Goal: Task Accomplishment & Management: Use online tool/utility

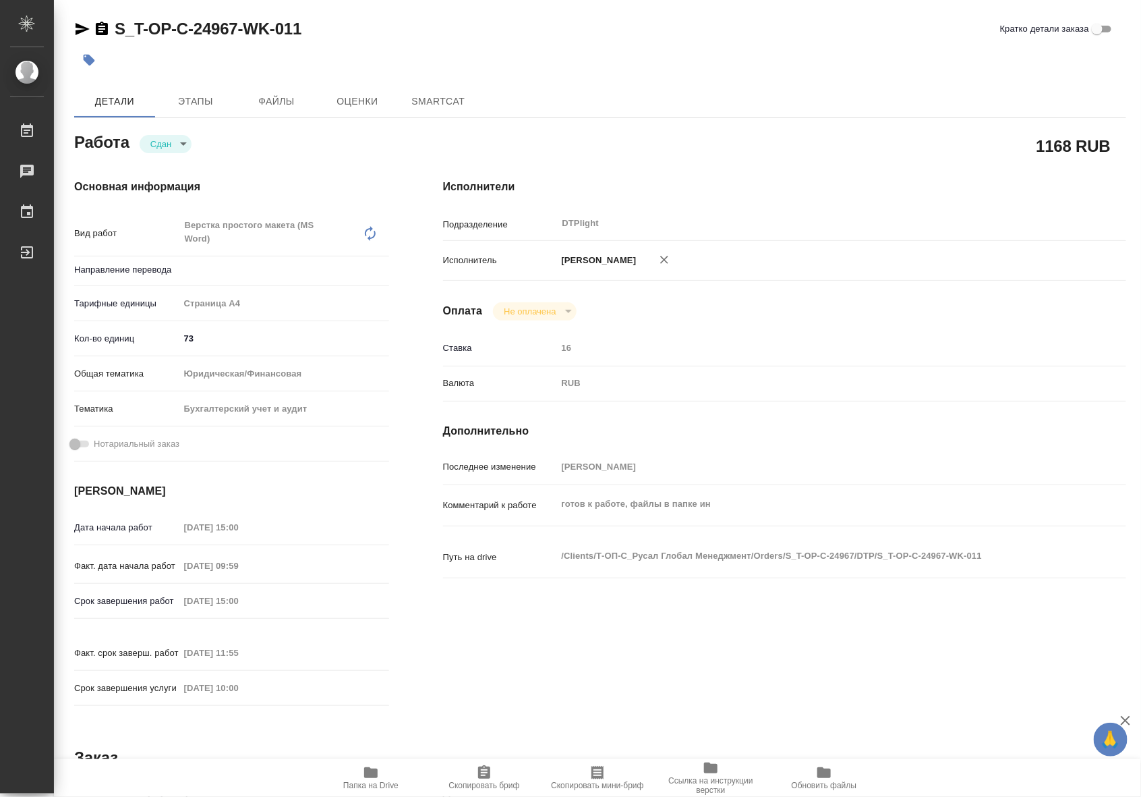
type textarea "x"
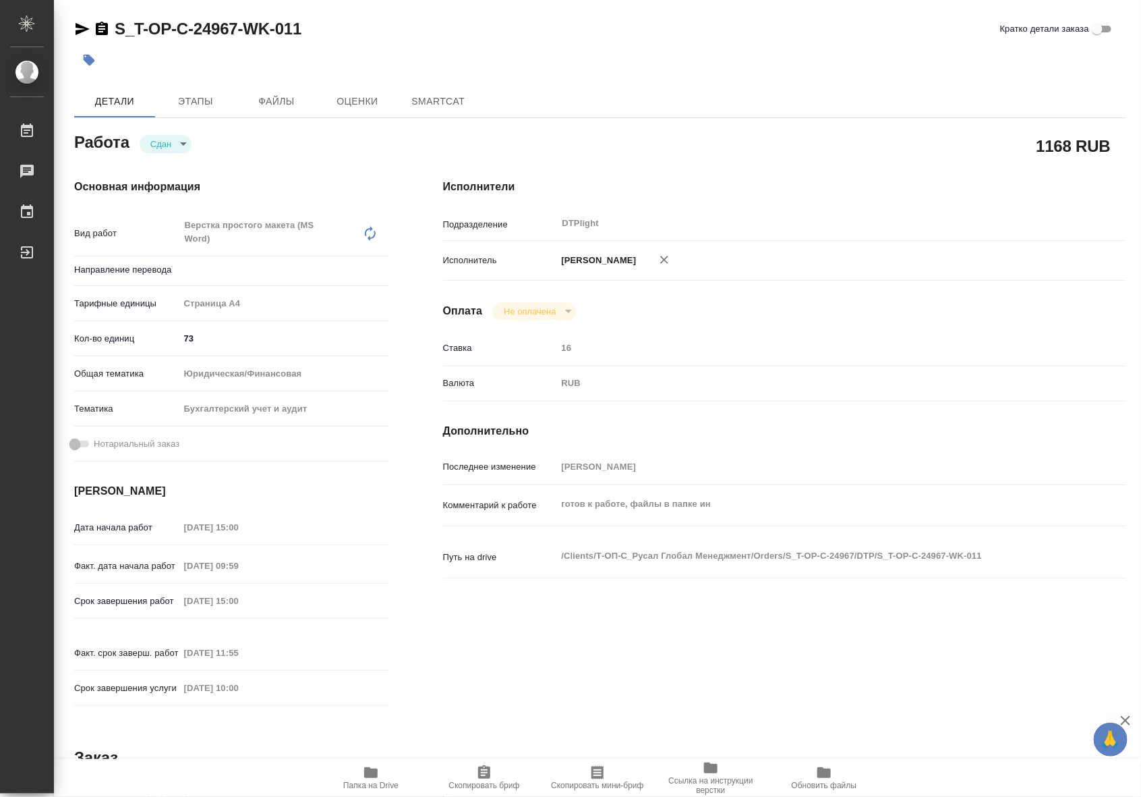
type textarea "x"
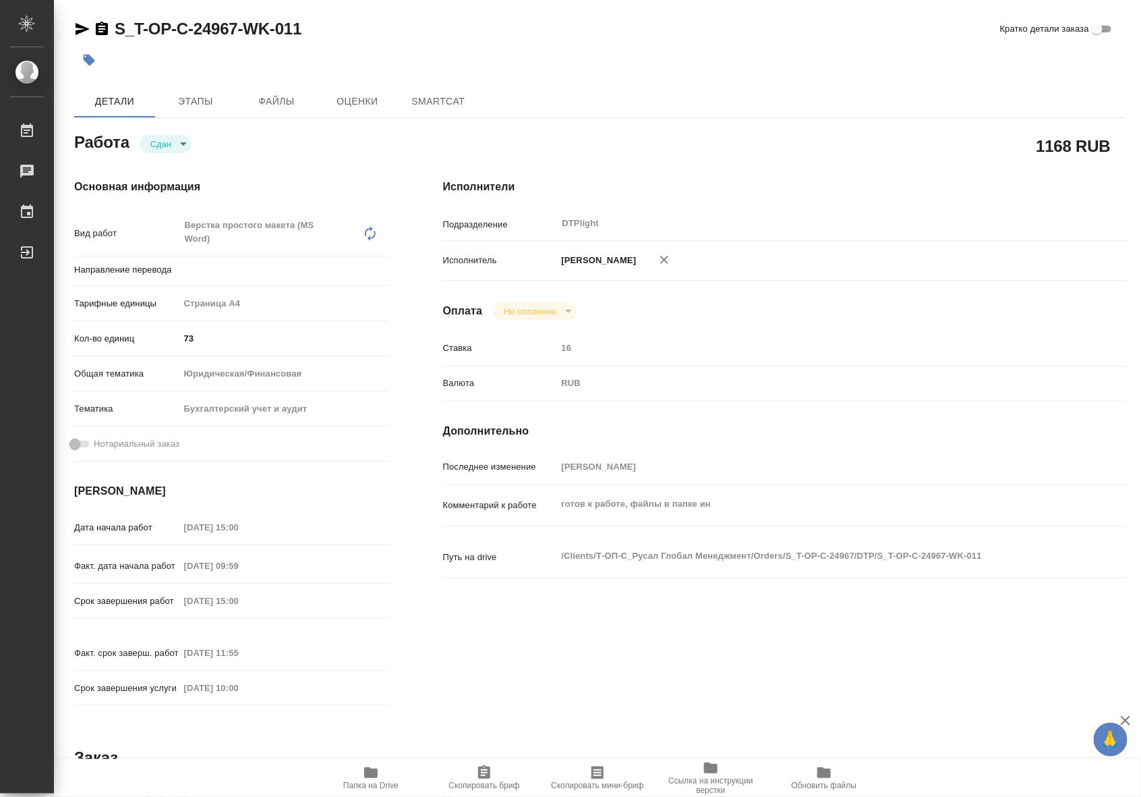
type textarea "x"
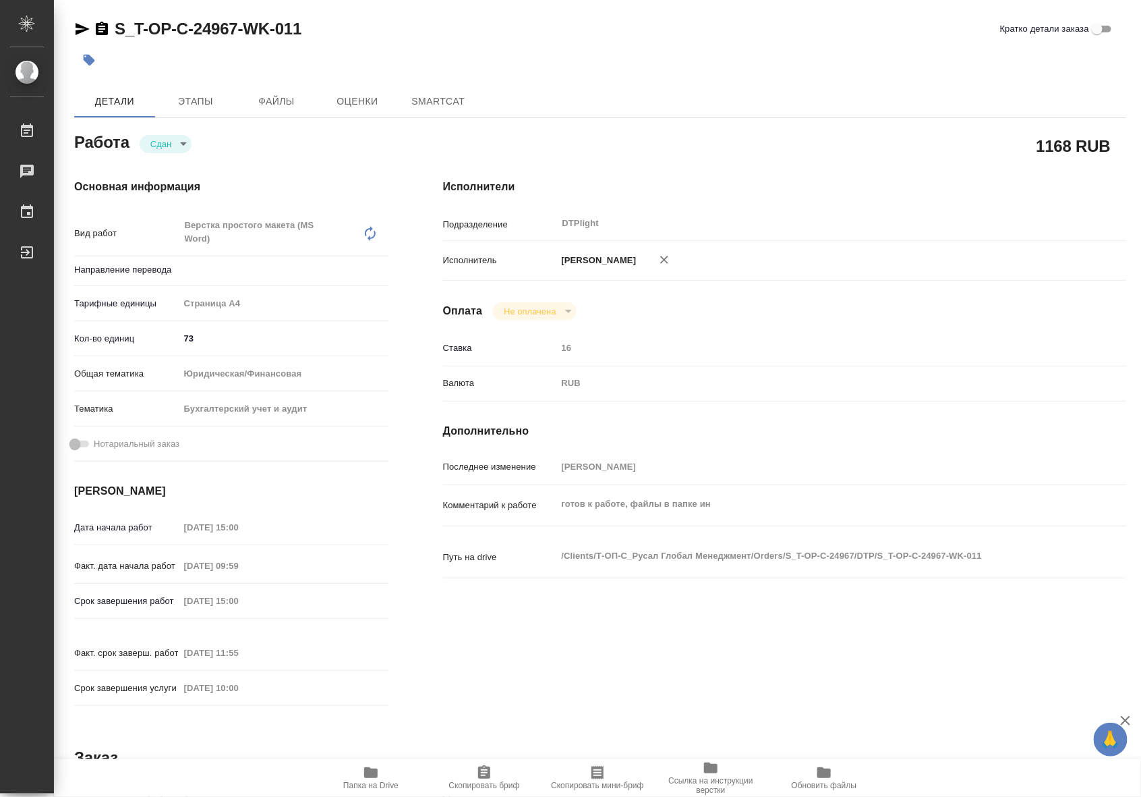
type textarea "x"
type input "Не указан"
type textarea "x"
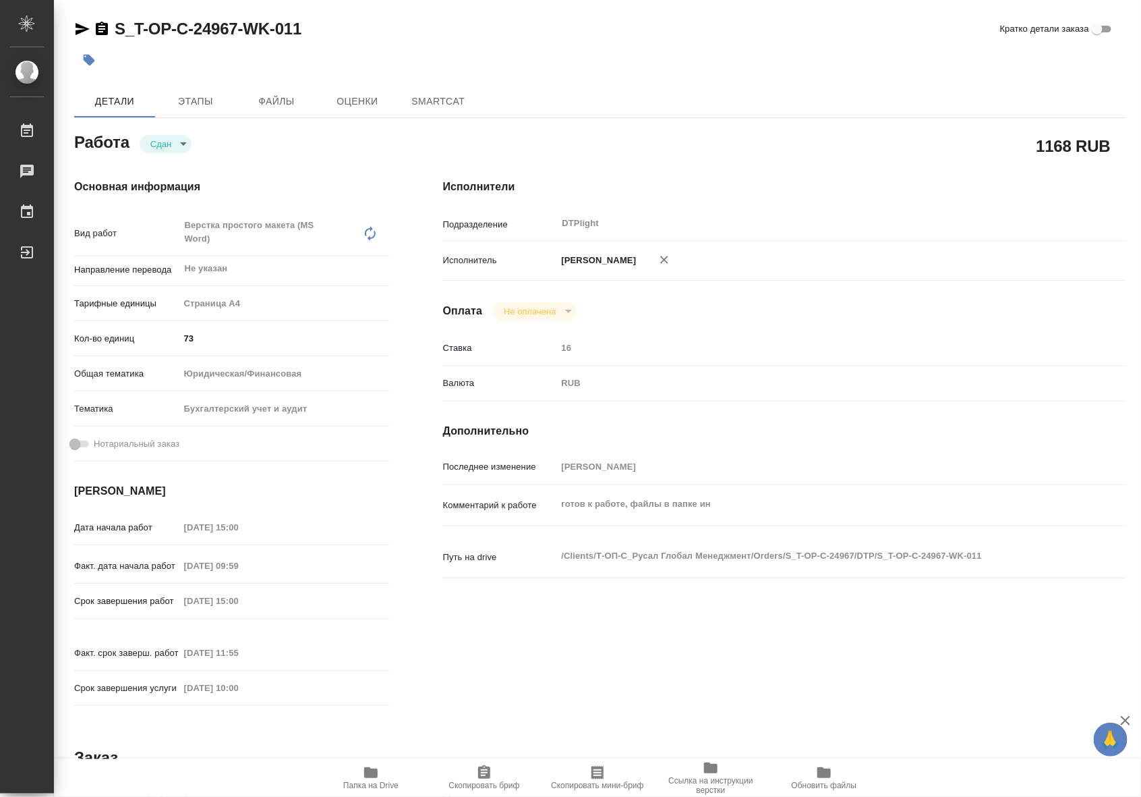
type textarea "x"
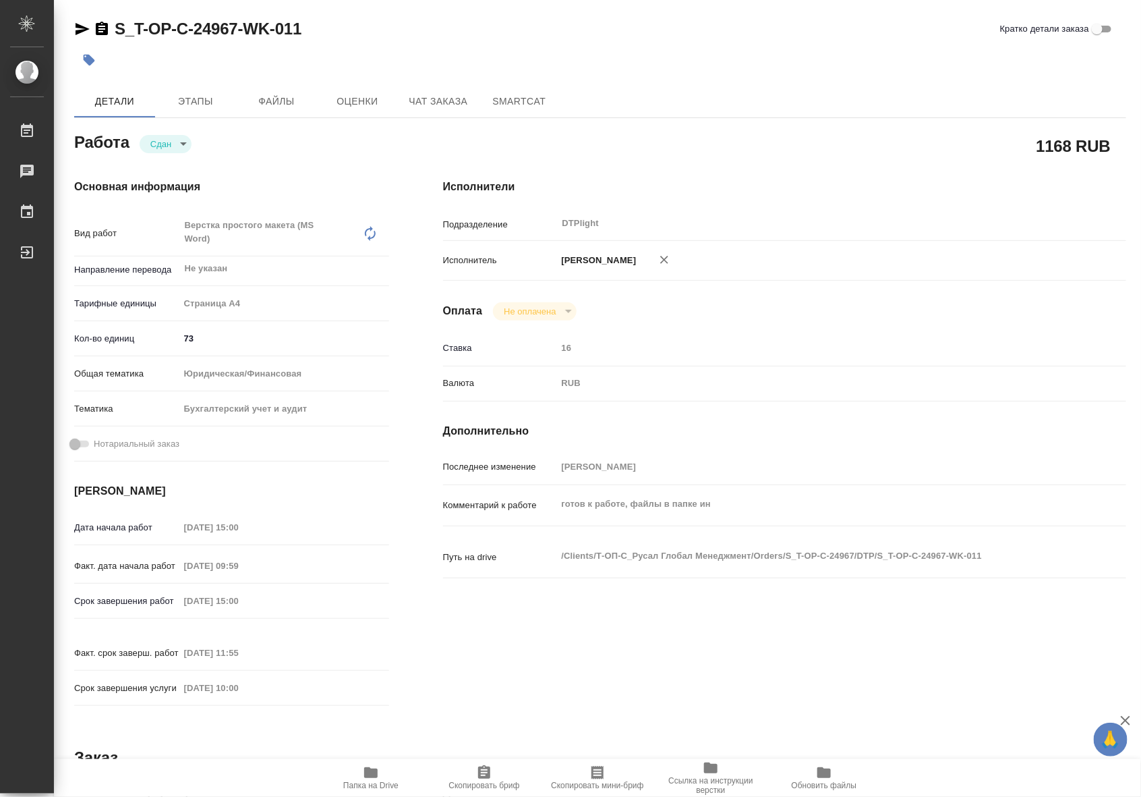
type textarea "x"
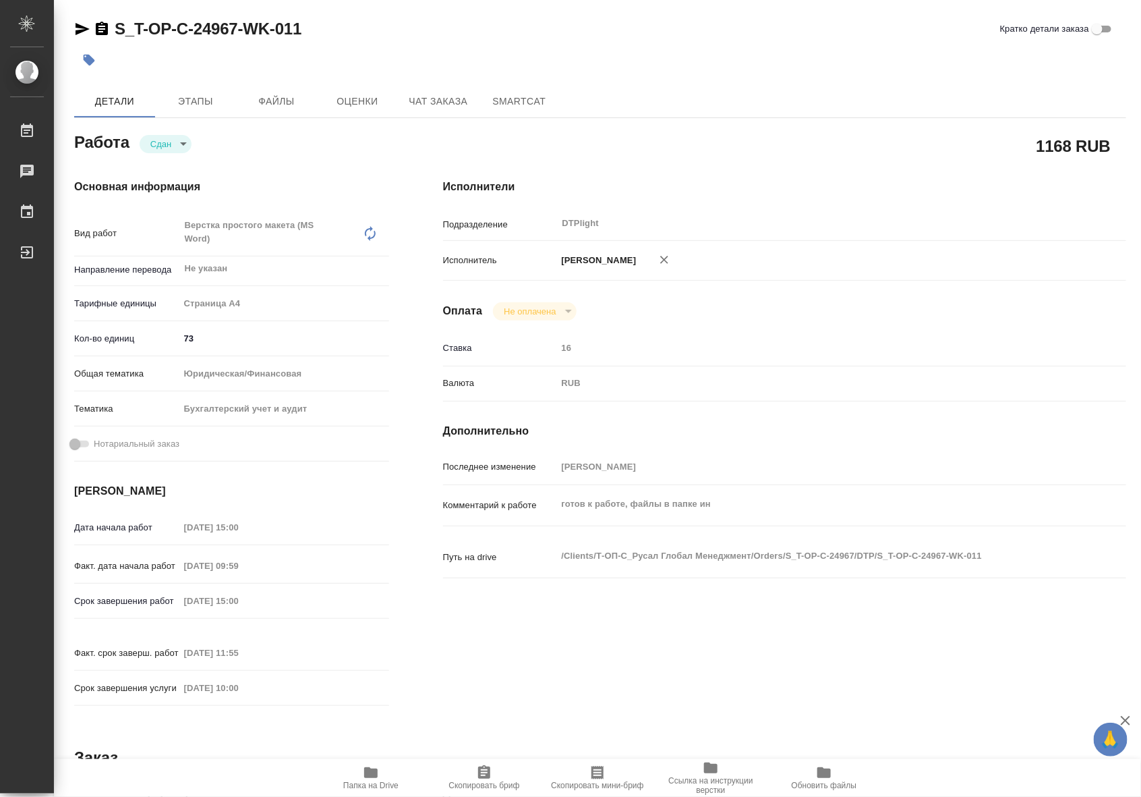
type textarea "x"
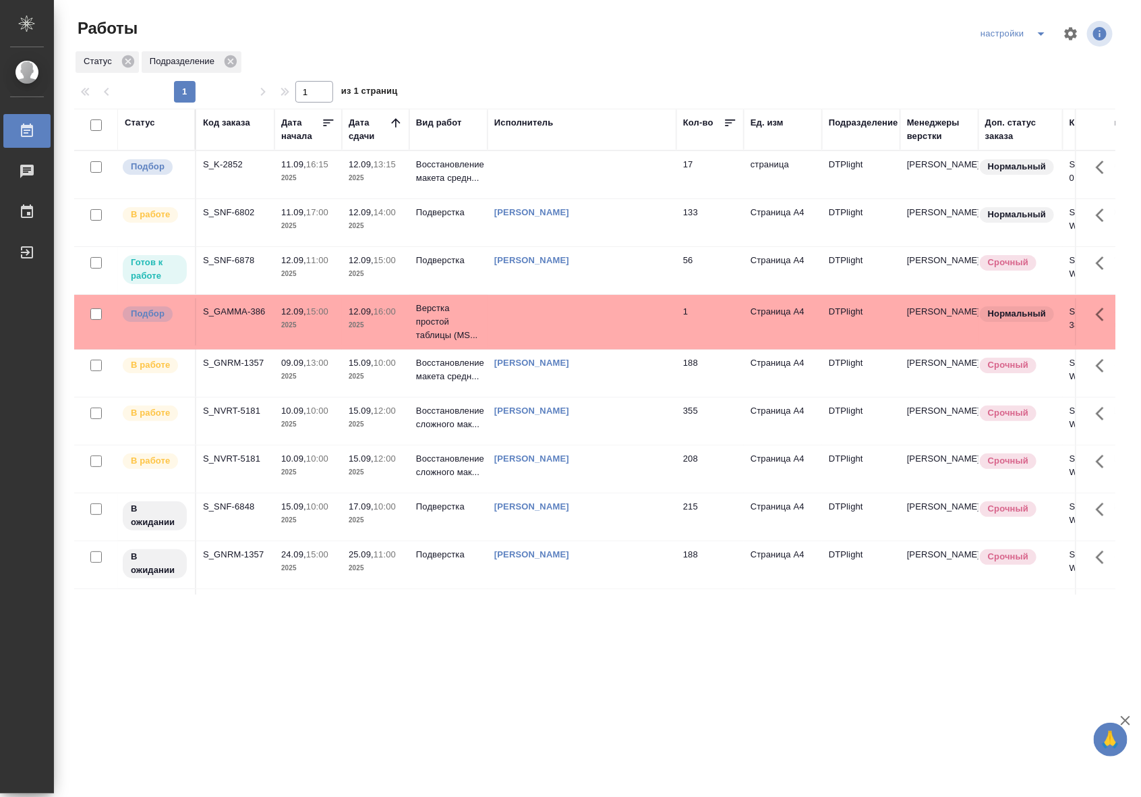
click at [382, 273] on p "2025" at bounding box center [376, 273] width 54 height 13
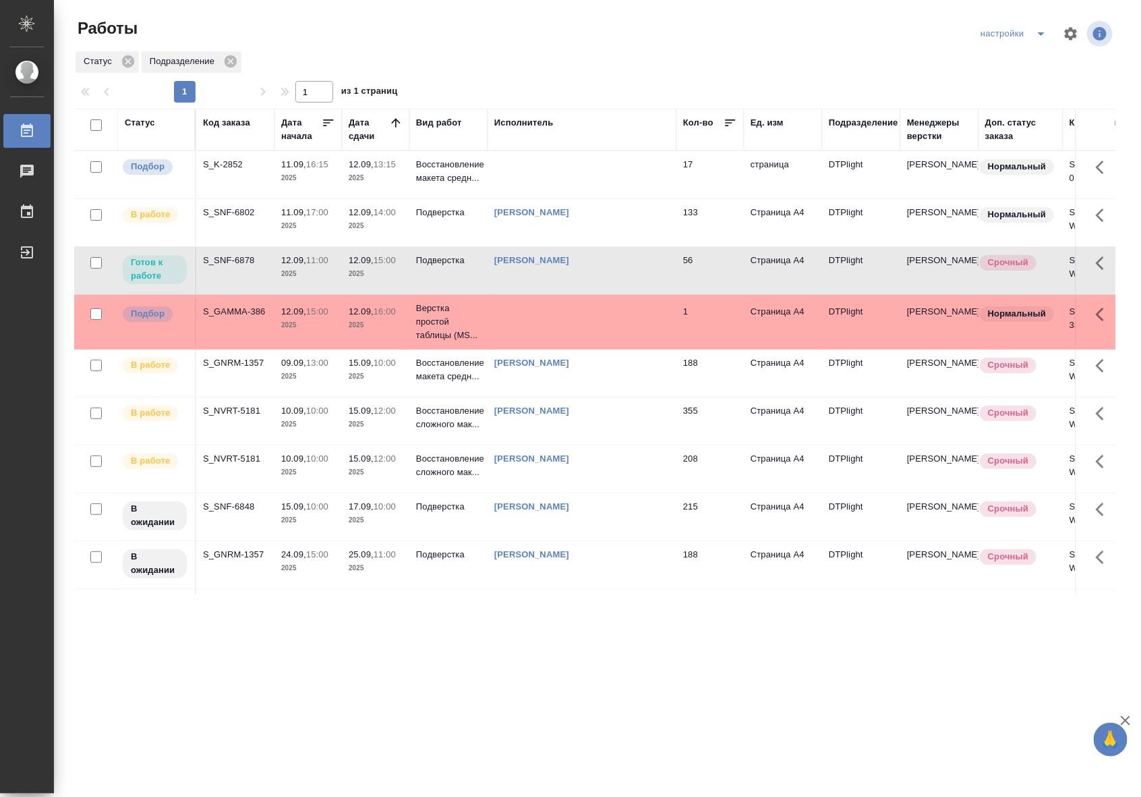
click at [382, 273] on p "2025" at bounding box center [376, 273] width 54 height 13
click at [438, 224] on td "Подверстка" at bounding box center [448, 222] width 78 height 47
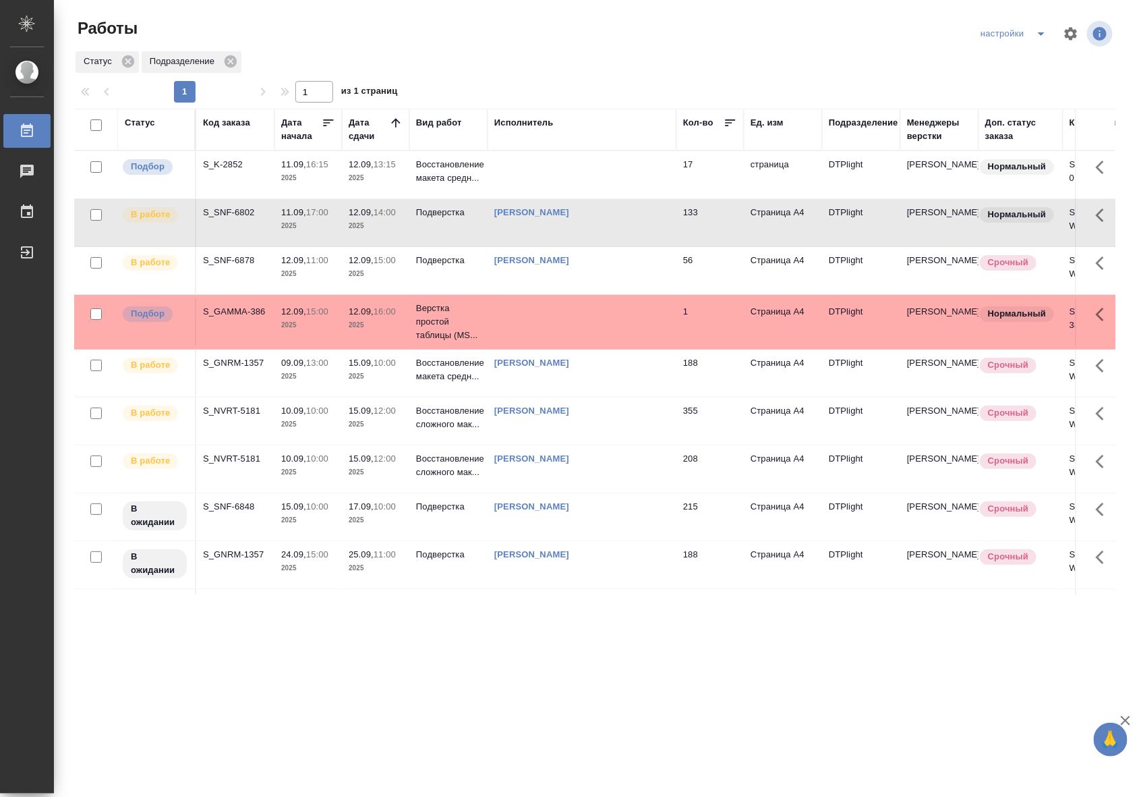
click at [438, 224] on td "Подверстка" at bounding box center [448, 222] width 78 height 47
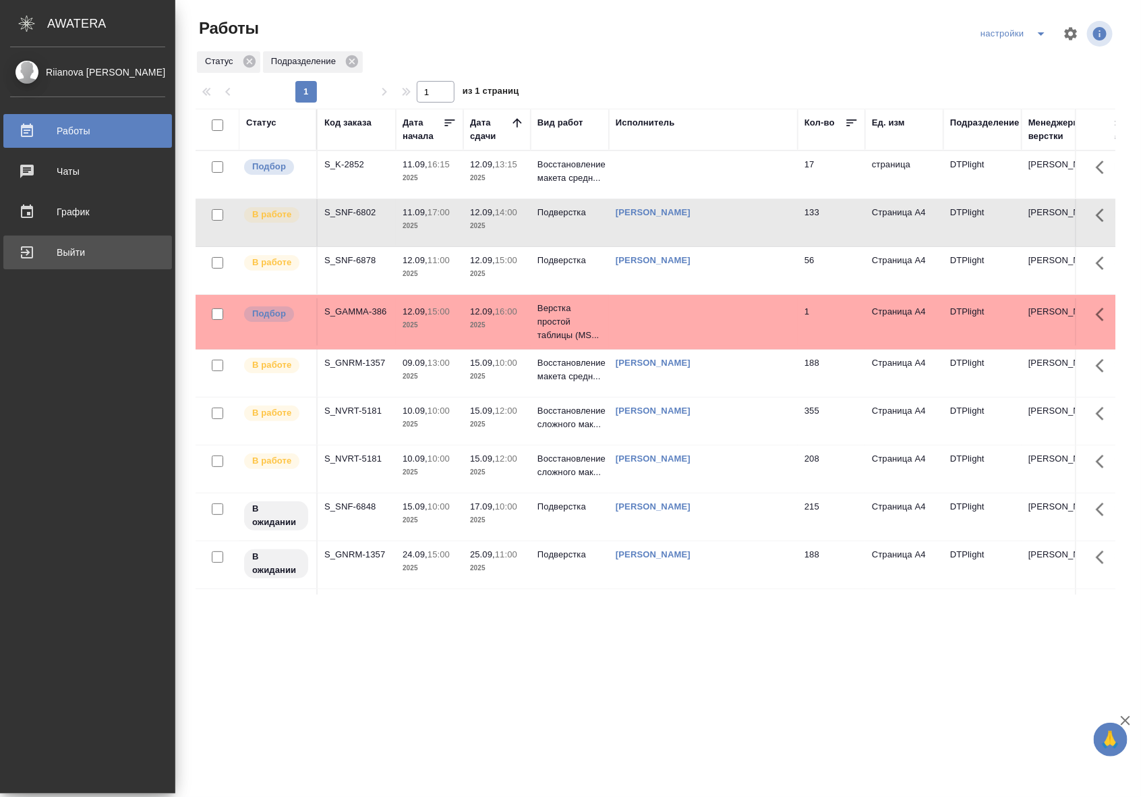
click at [38, 248] on div "Выйти" at bounding box center [87, 252] width 155 height 20
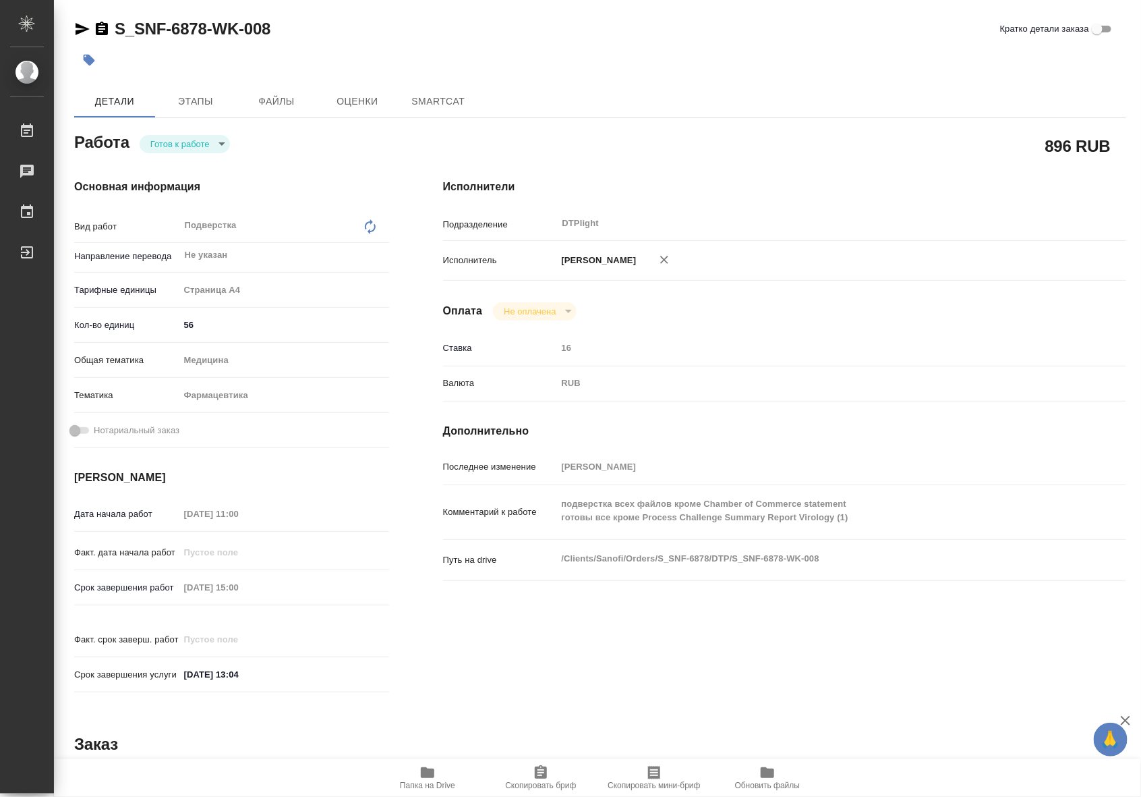
type textarea "x"
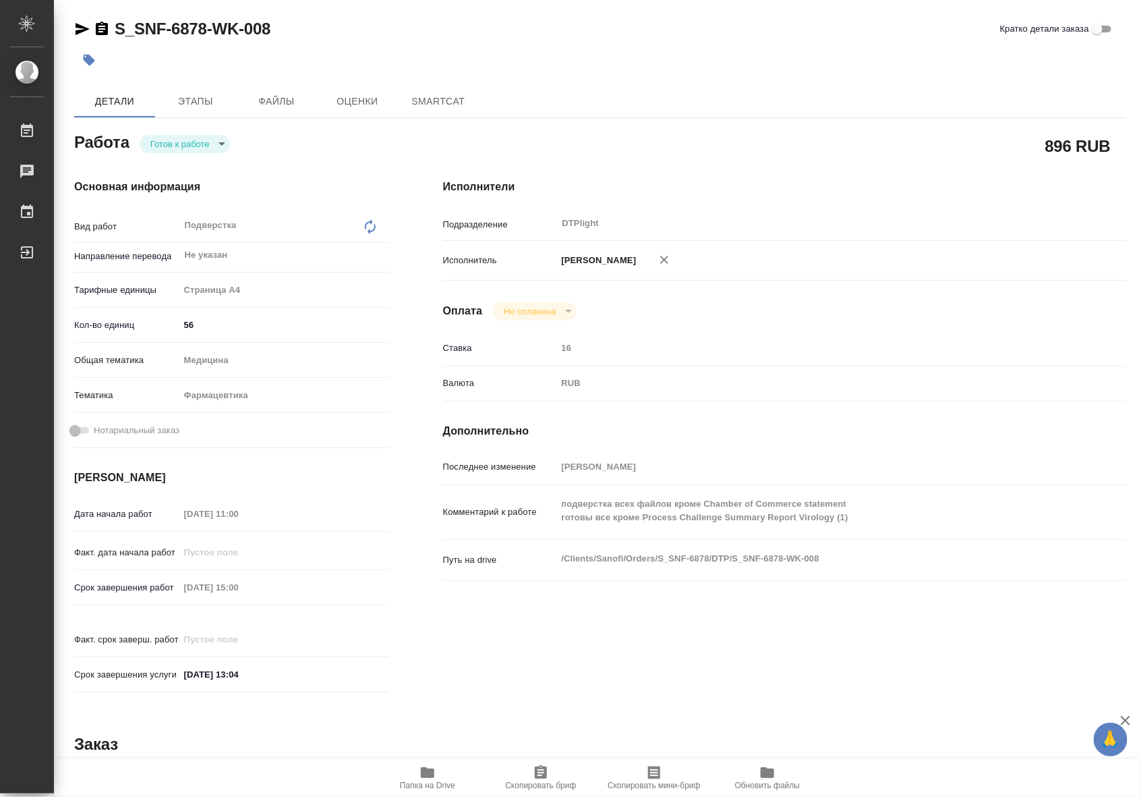
type textarea "x"
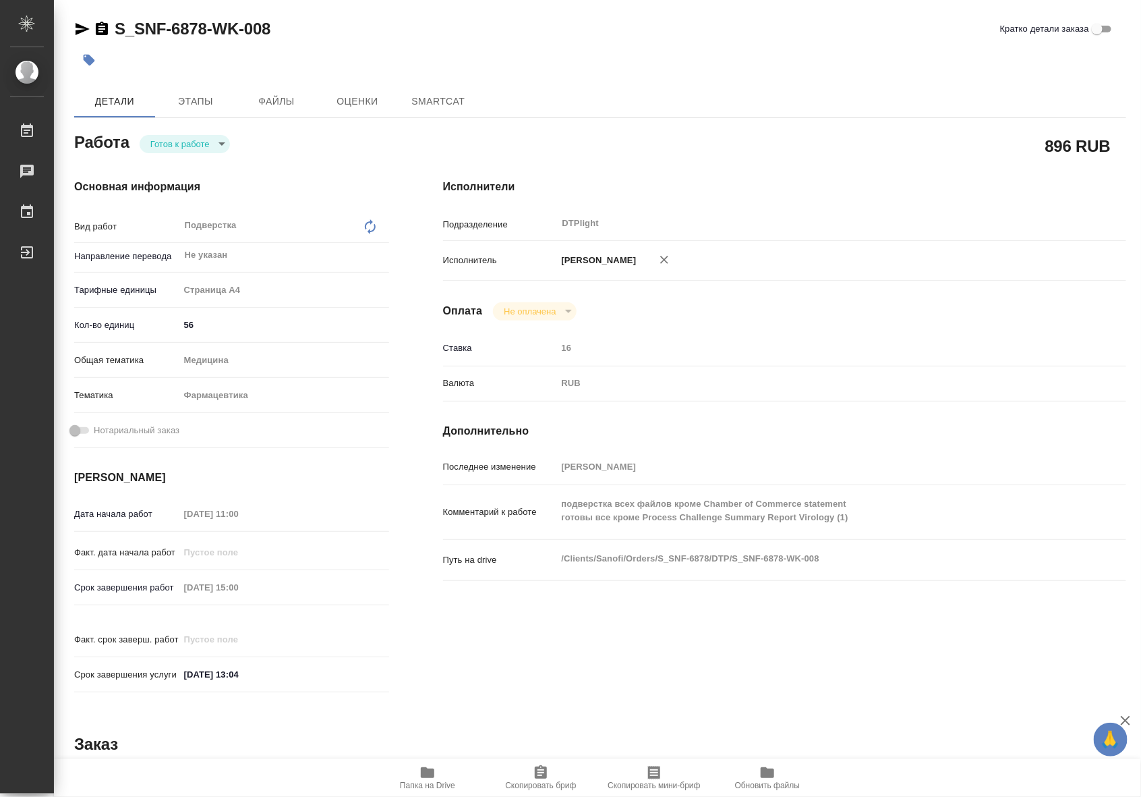
type textarea "x"
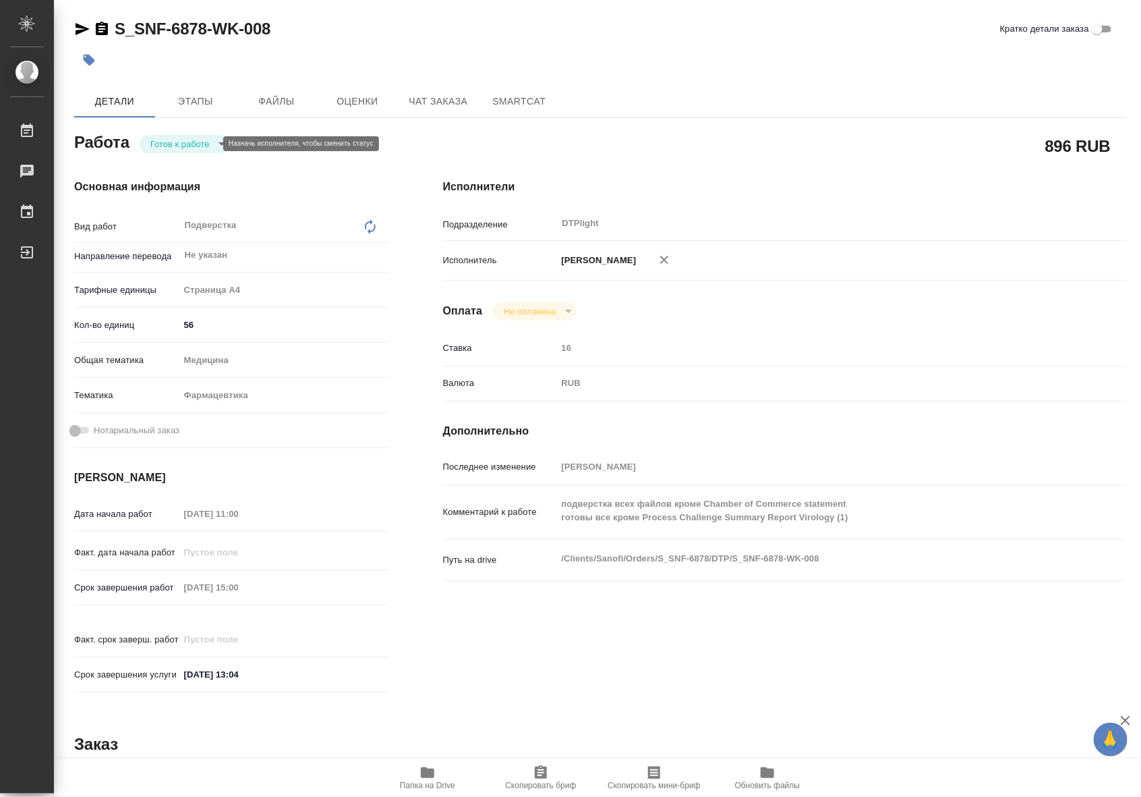
type textarea "x"
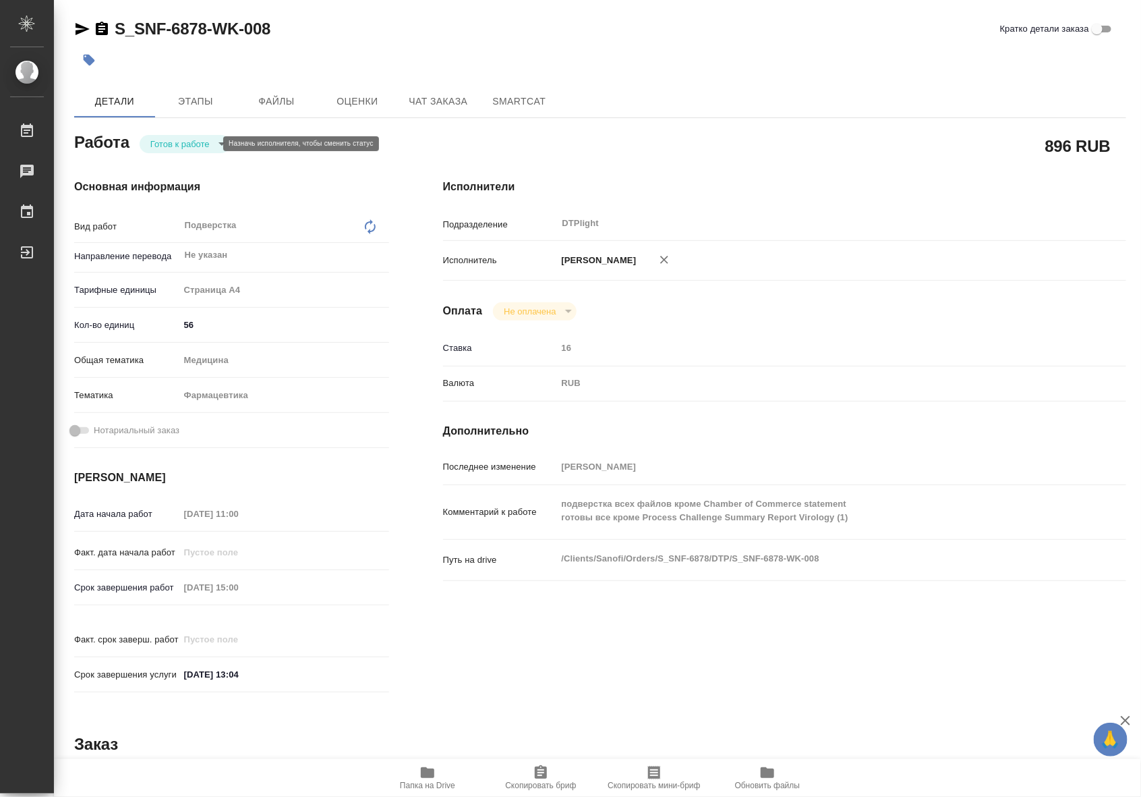
type textarea "x"
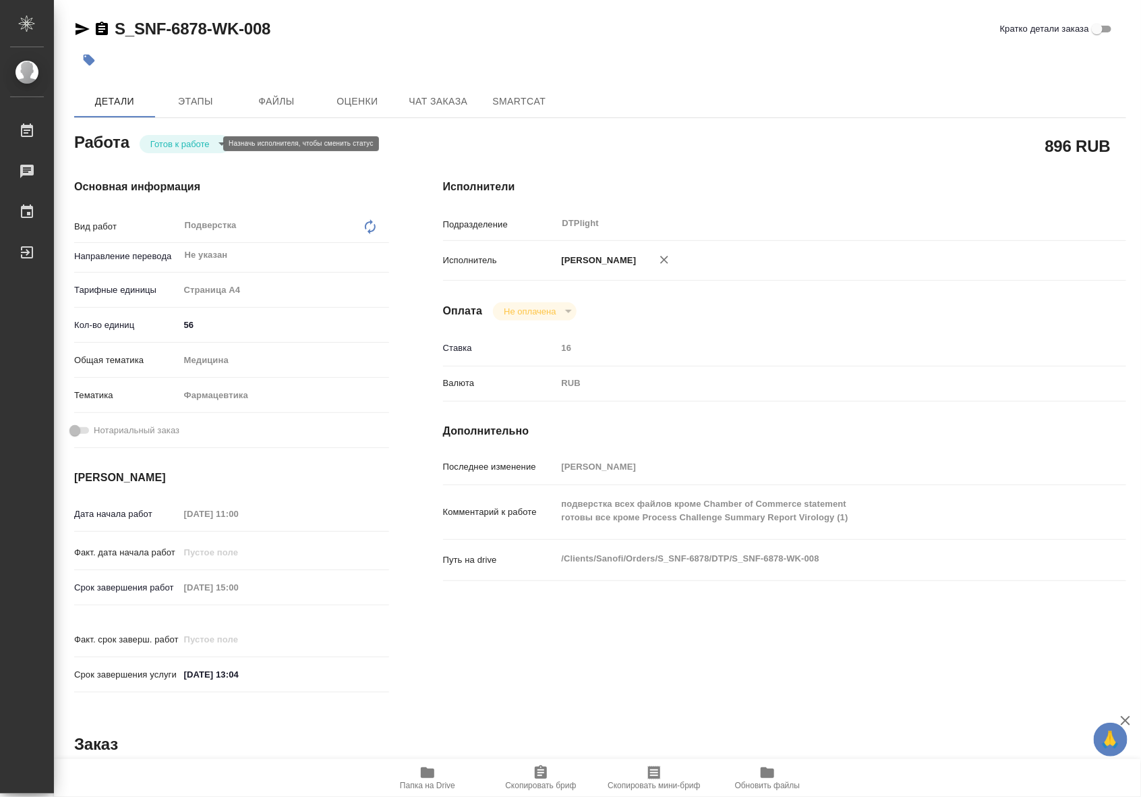
click at [211, 144] on body "🙏 .cls-1 fill:#fff; AWATERA Riianova Anna Работы Чаты График Выйти S_SNF-6878-W…" at bounding box center [570, 398] width 1141 height 797
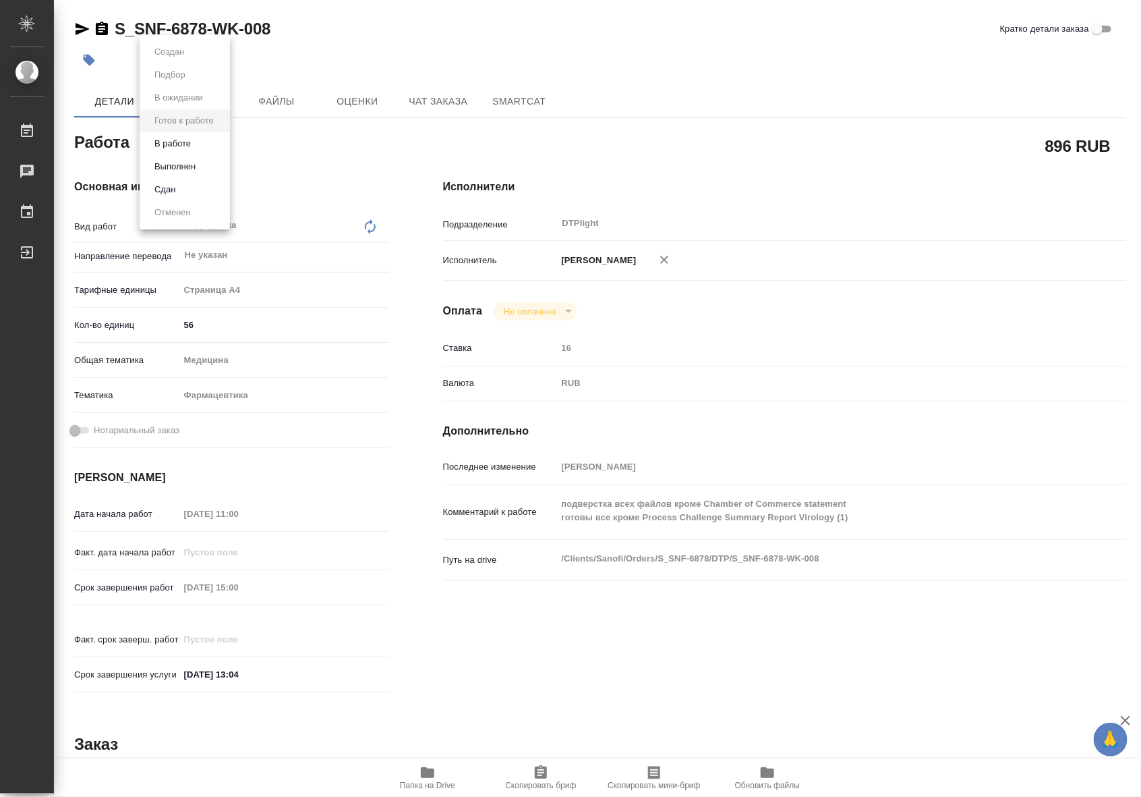
click at [207, 148] on li "В работе" at bounding box center [185, 143] width 90 height 23
type textarea "x"
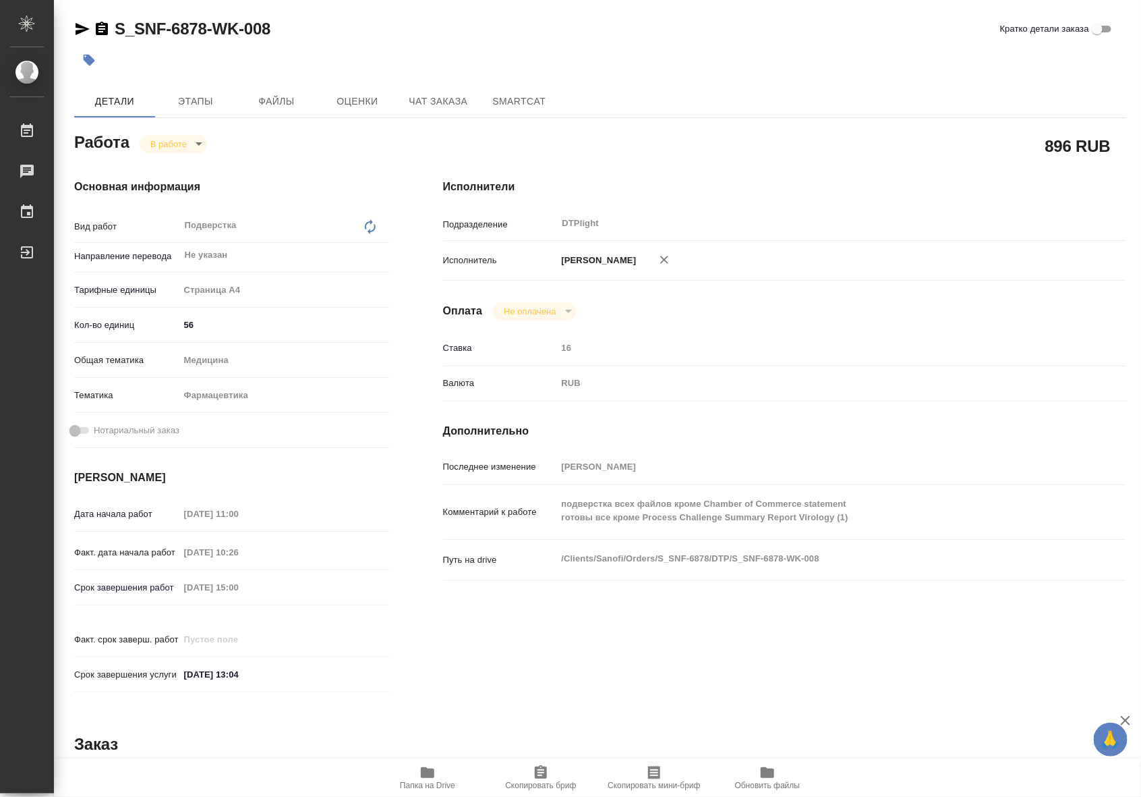
type textarea "x"
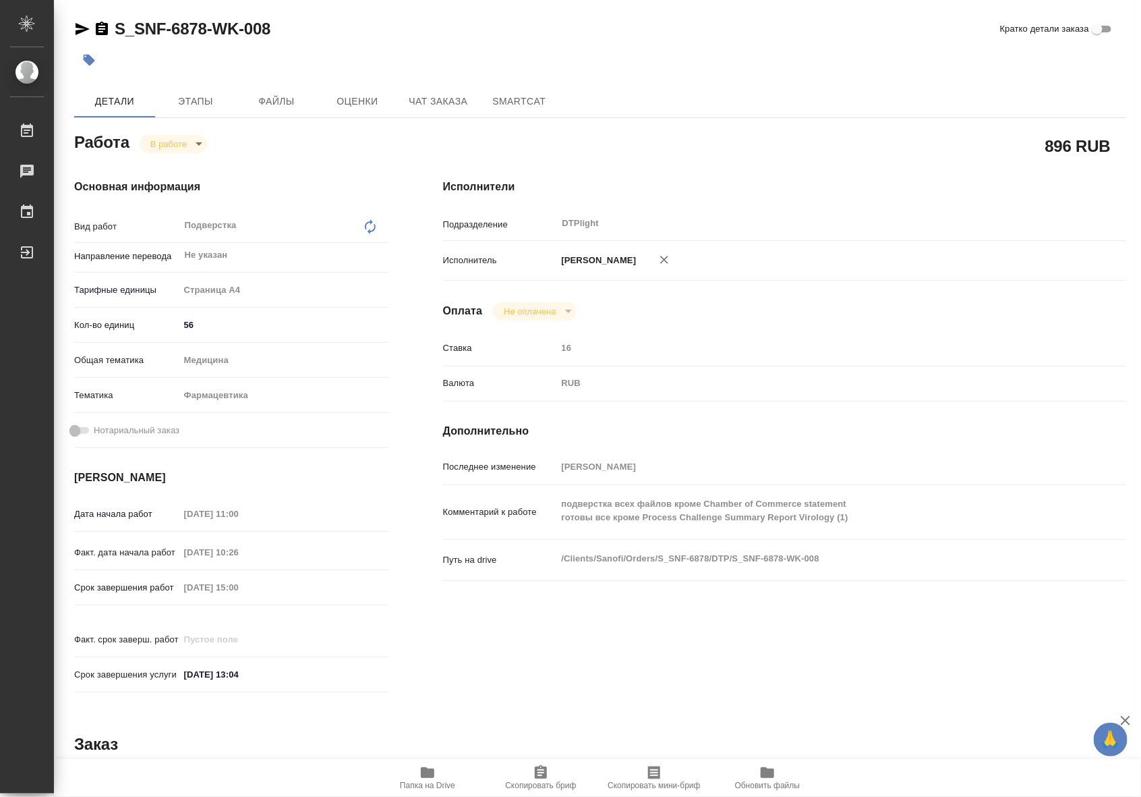
type textarea "x"
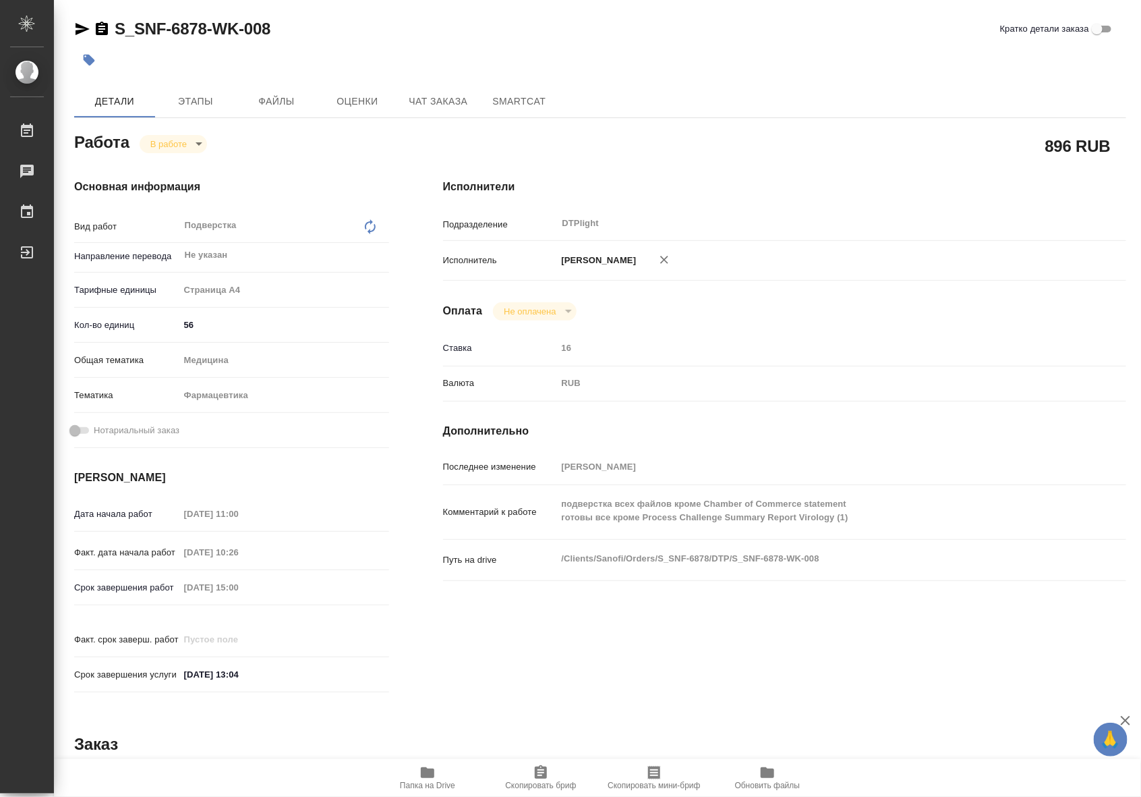
type textarea "x"
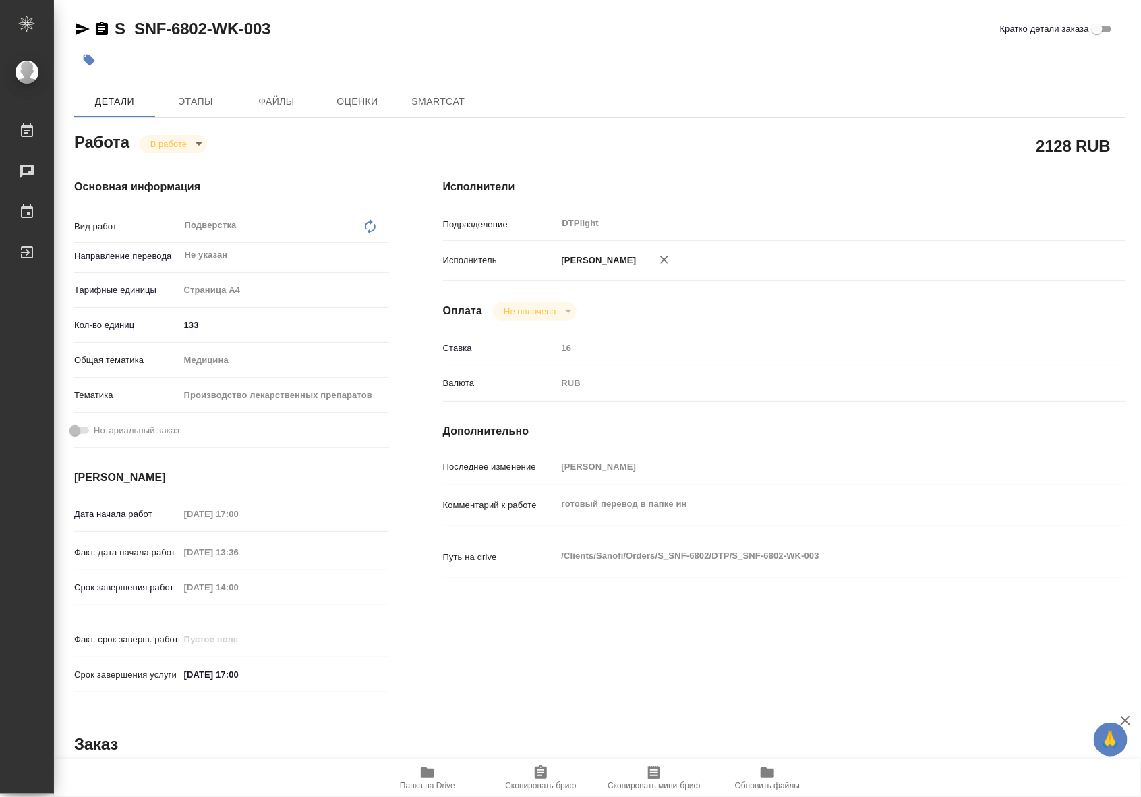
type textarea "x"
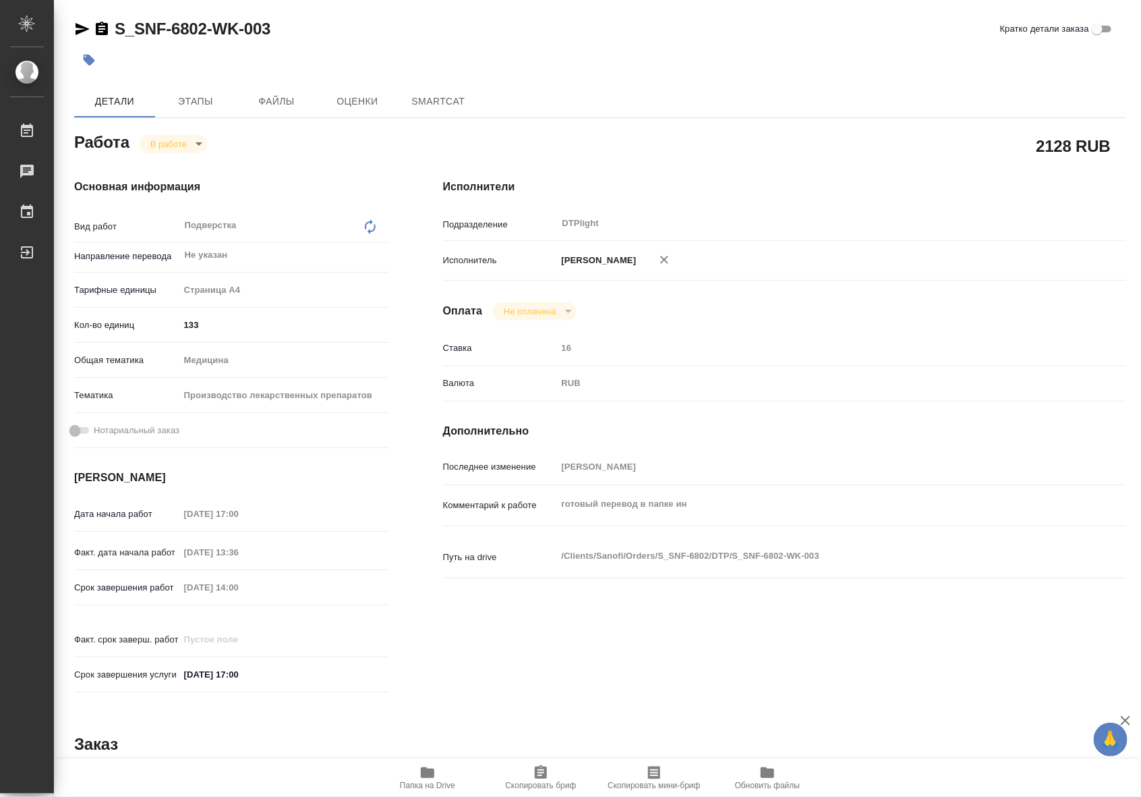
type textarea "x"
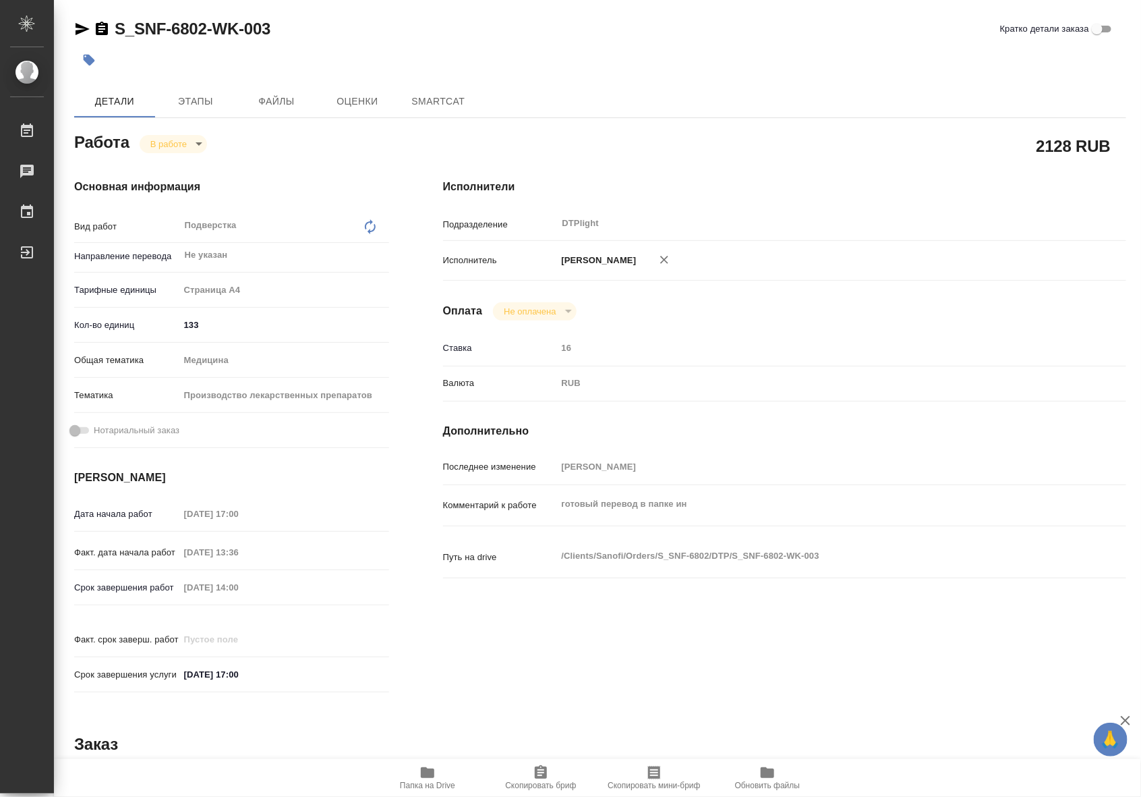
type textarea "x"
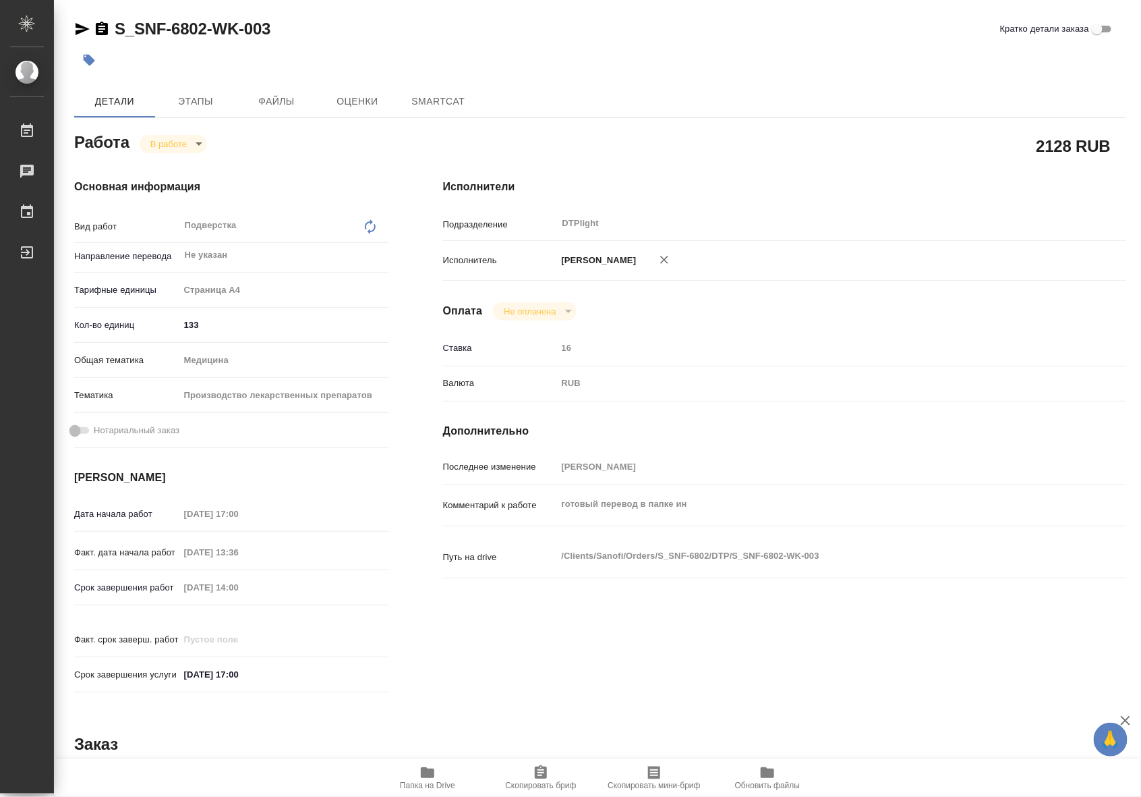
type textarea "x"
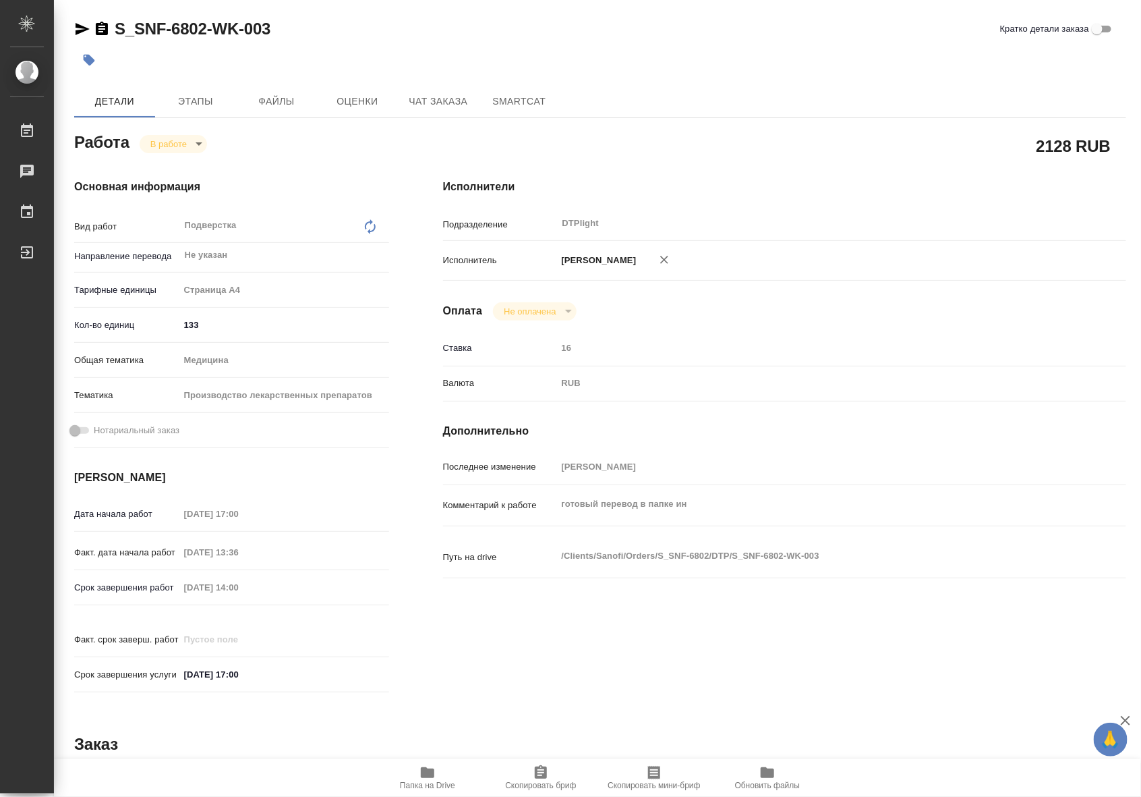
type textarea "x"
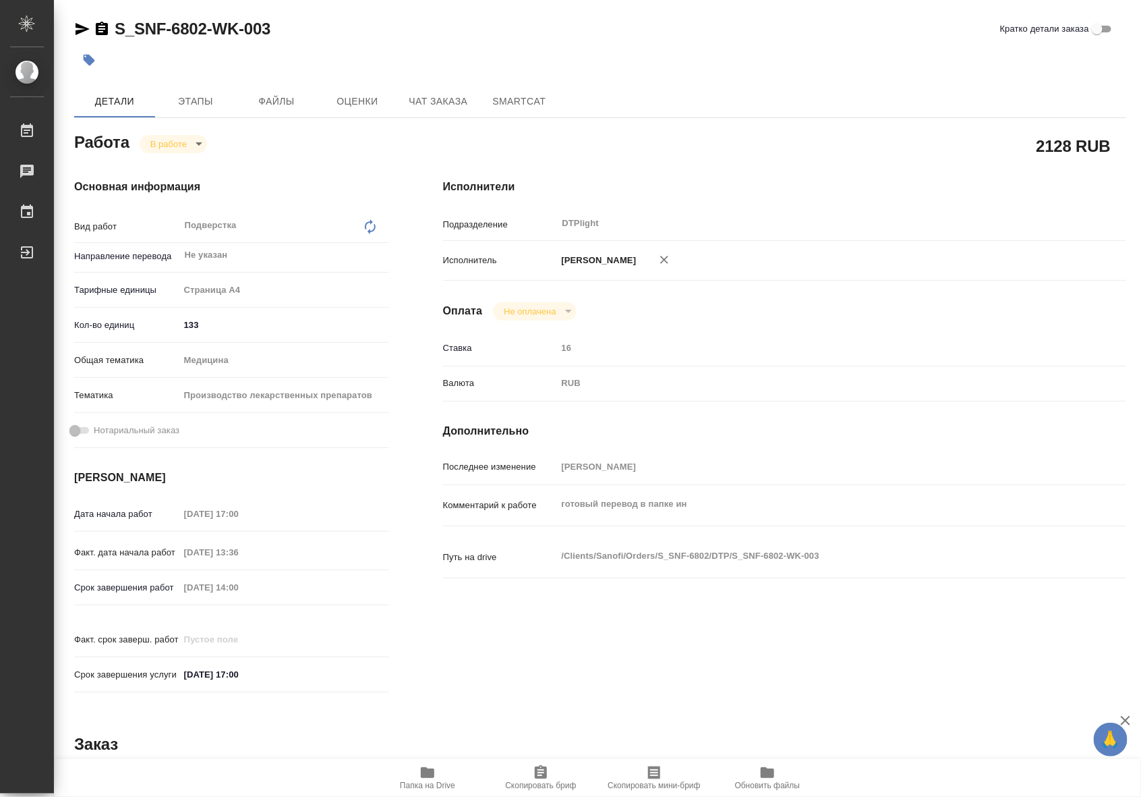
type textarea "x"
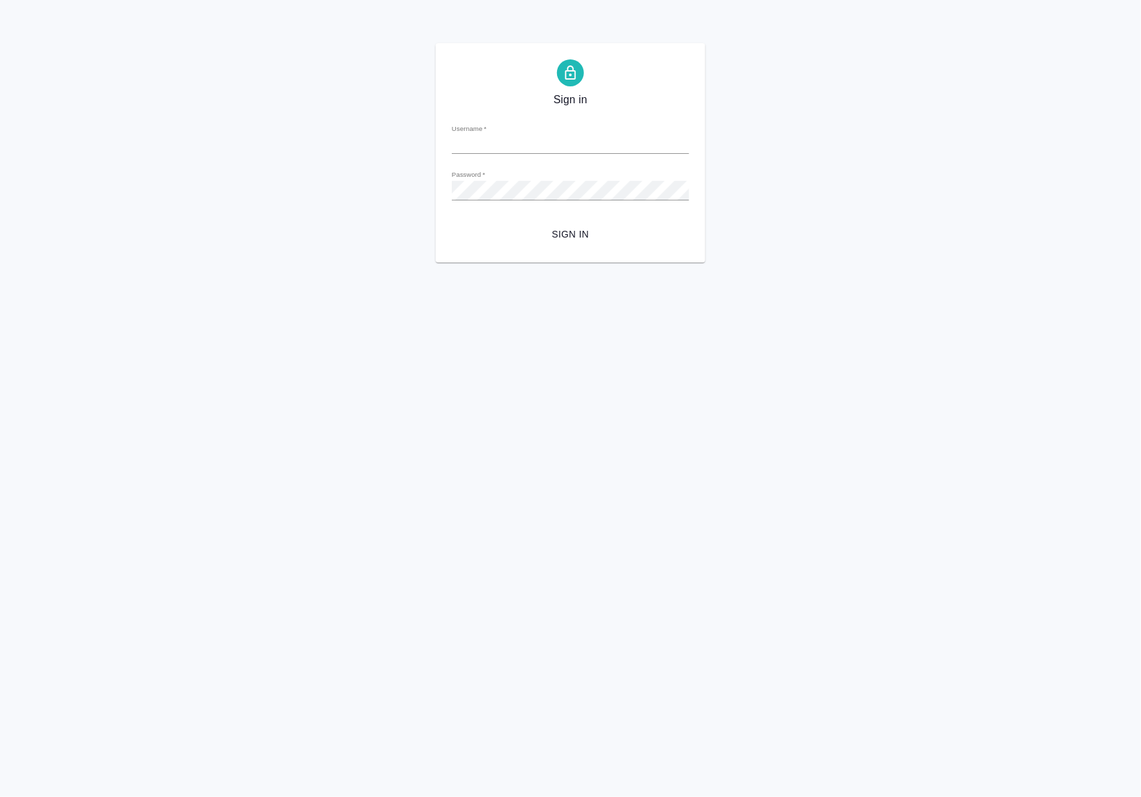
type input "[EMAIL_ADDRESS][DOMAIN_NAME]"
click at [561, 231] on span "Sign in" at bounding box center [571, 234] width 216 height 17
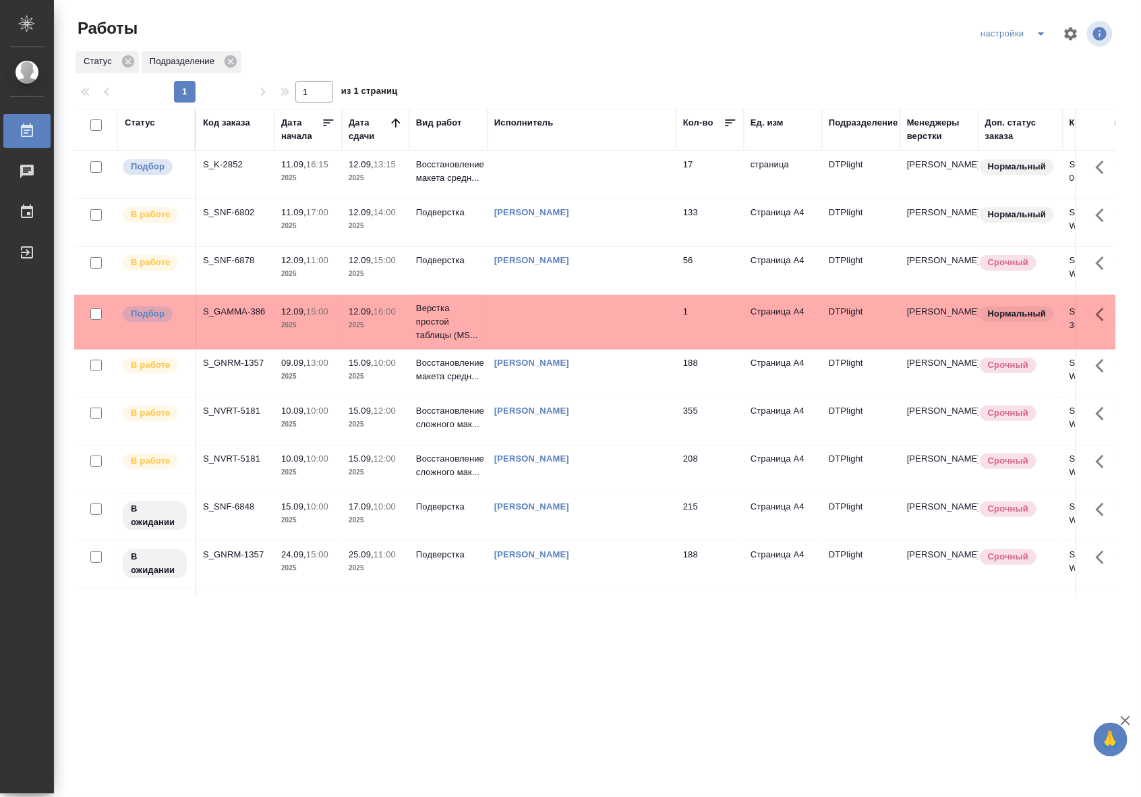
click at [434, 226] on td "Подверстка" at bounding box center [448, 222] width 78 height 47
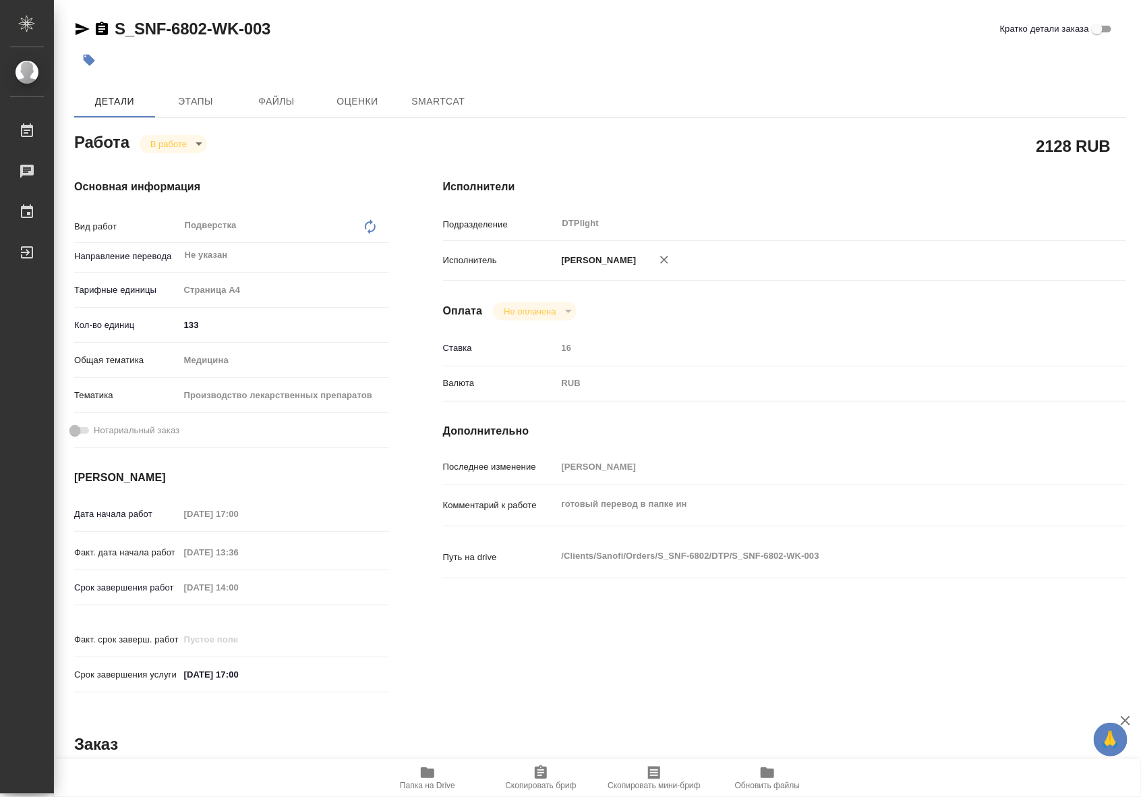
type textarea "x"
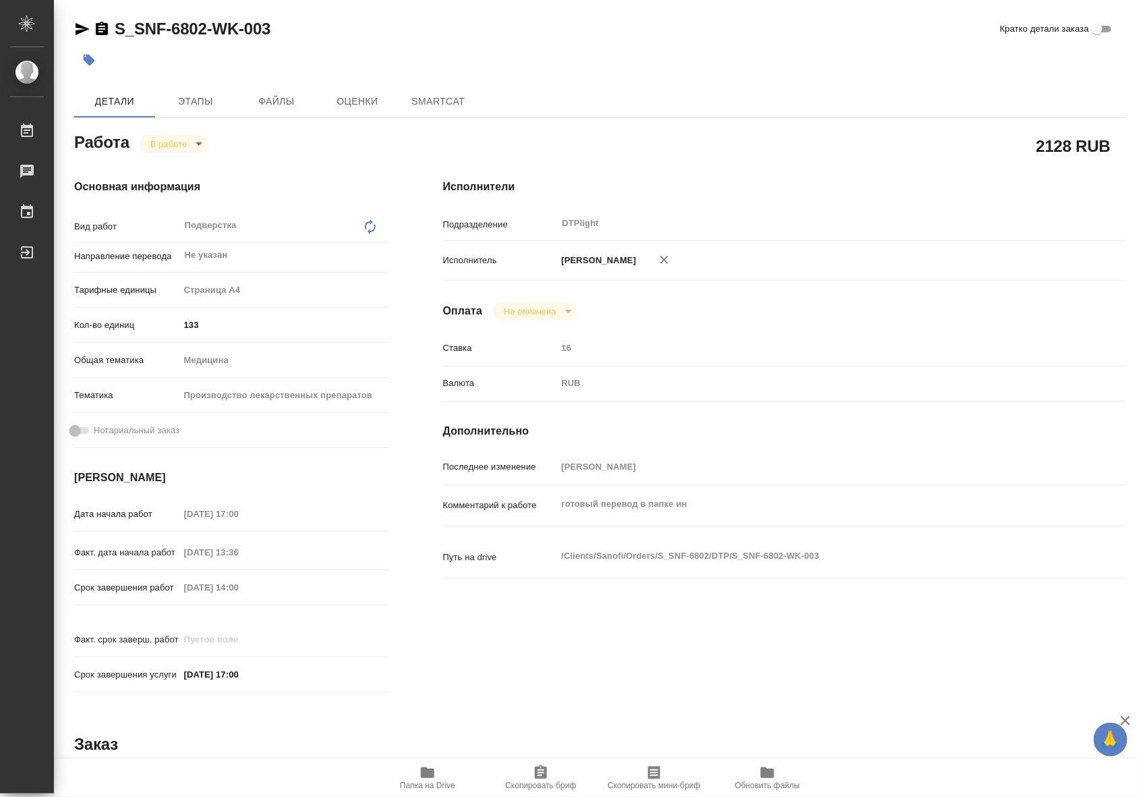
type textarea "x"
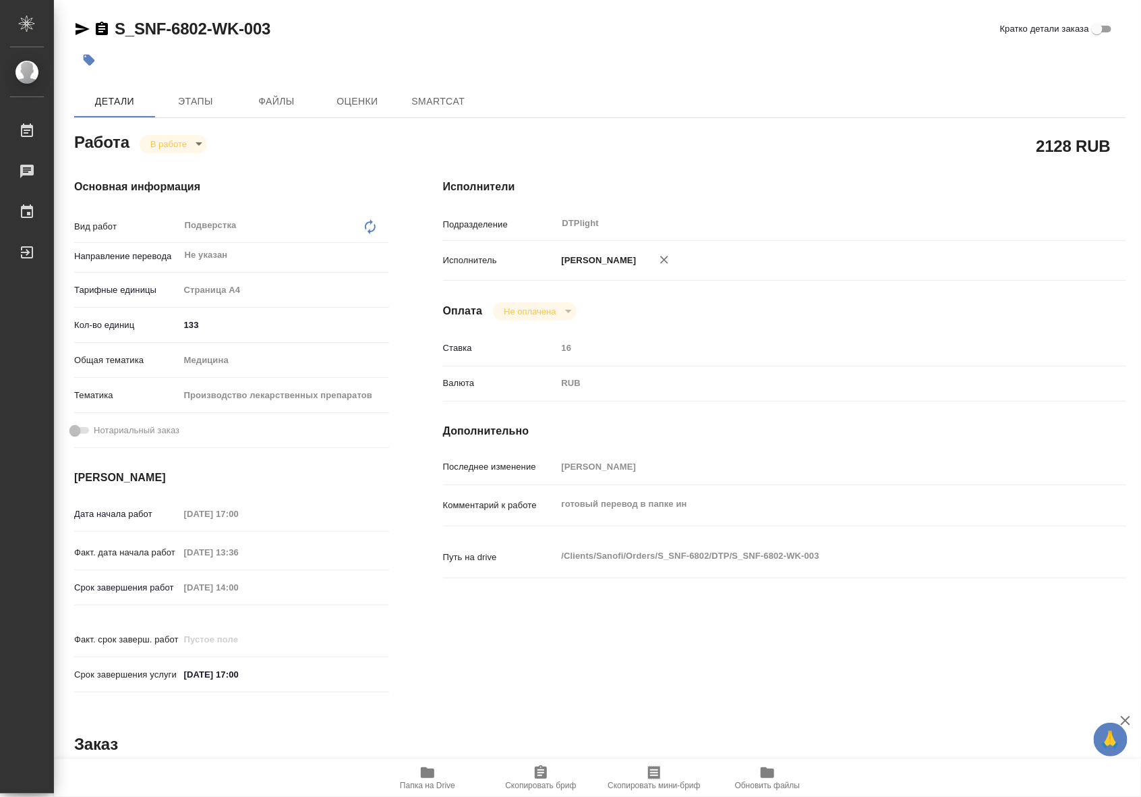
type textarea "x"
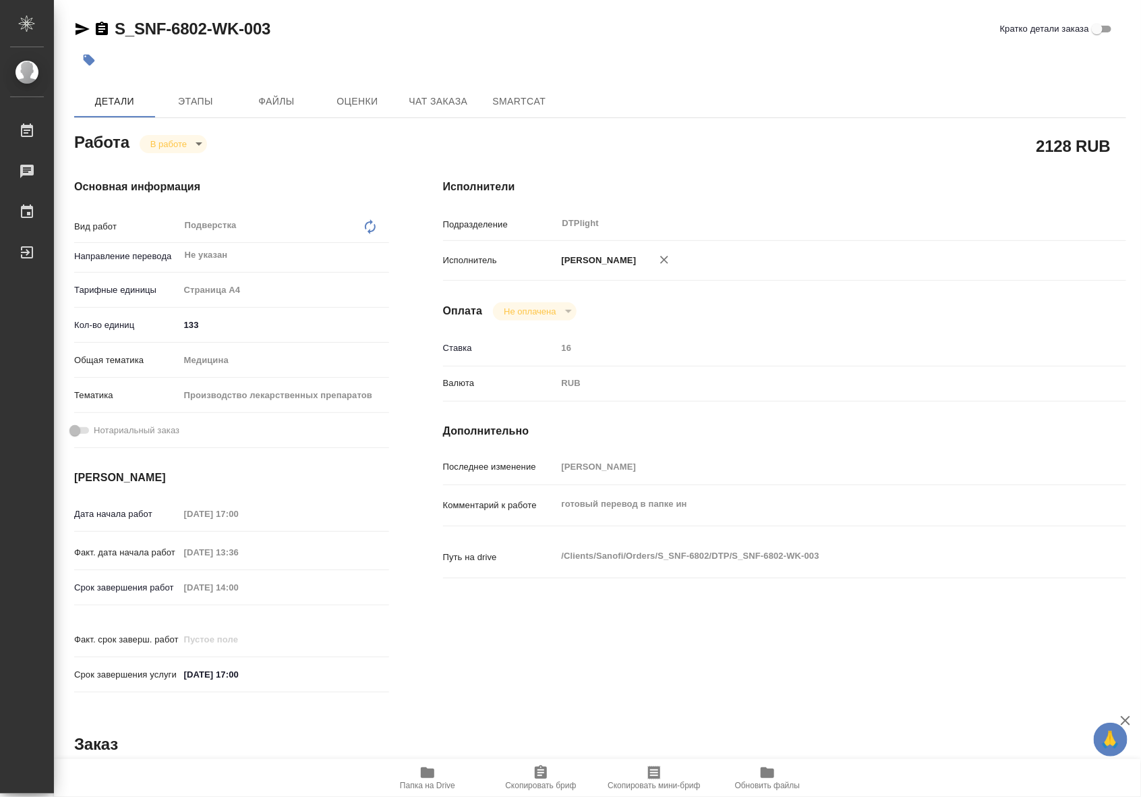
type textarea "x"
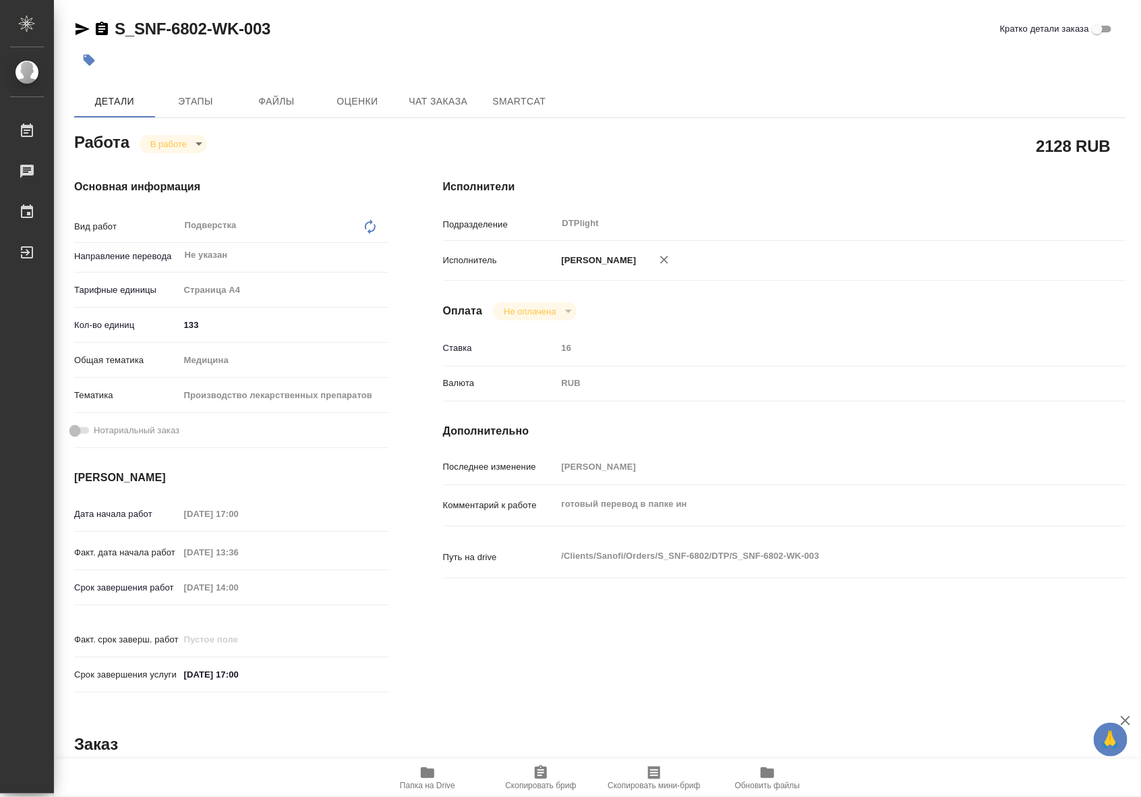
type textarea "x"
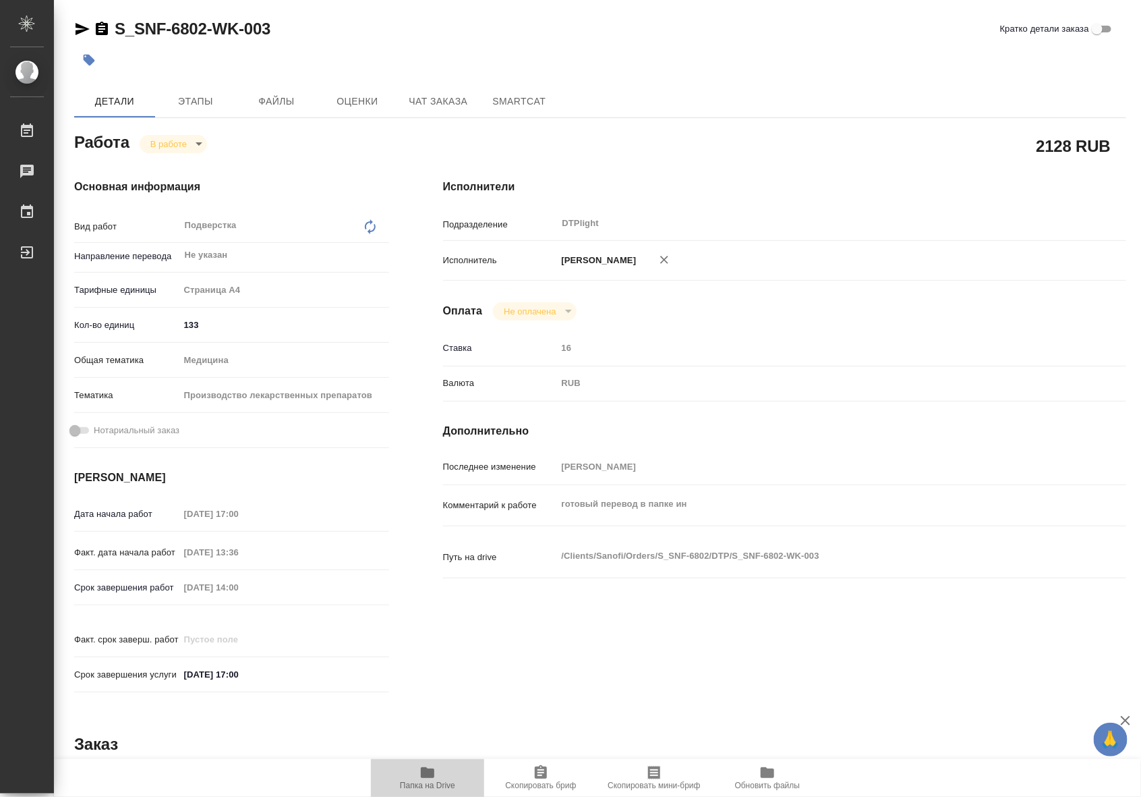
click at [444, 782] on span "Папка на Drive" at bounding box center [427, 784] width 55 height 9
